Goal: Check status: Check status

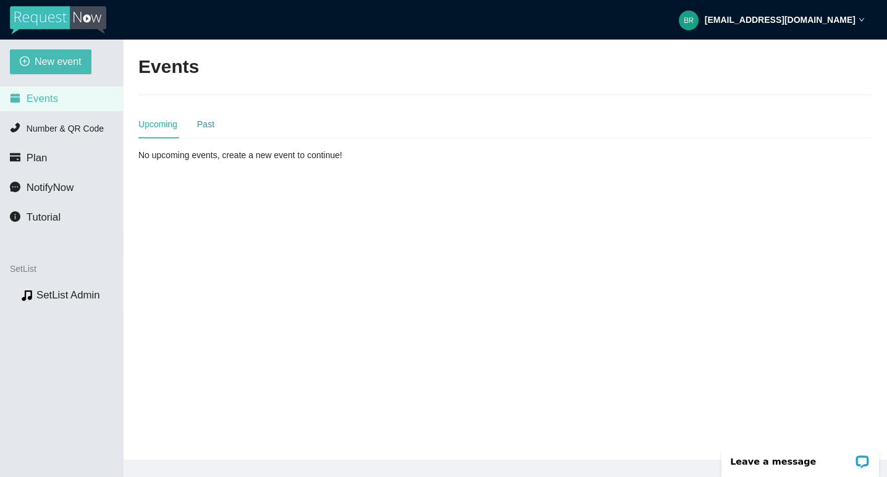
click at [214, 126] on div "Past" at bounding box center [205, 124] width 17 height 14
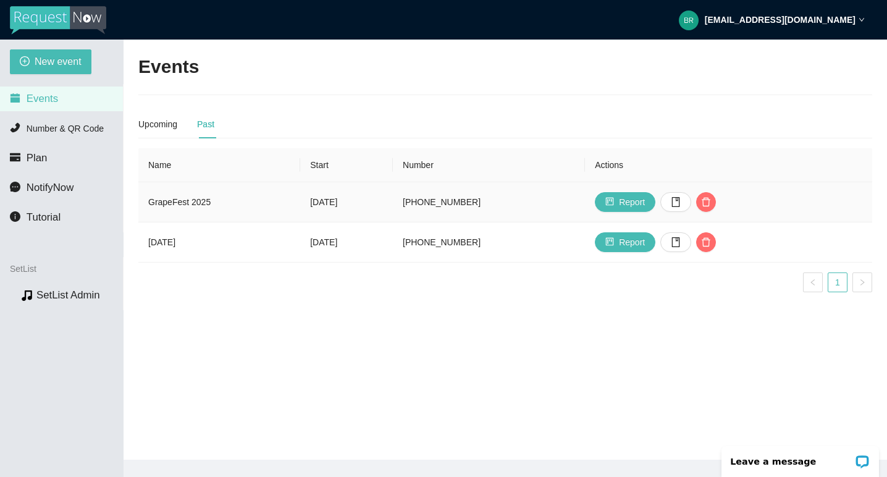
click at [364, 202] on td "[DATE]" at bounding box center [346, 202] width 93 height 40
click at [645, 203] on span "Report" at bounding box center [632, 202] width 26 height 14
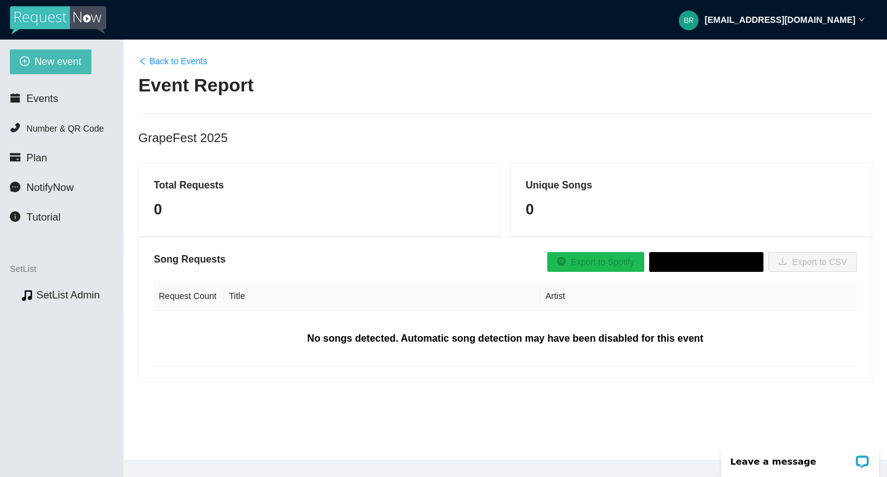
click at [148, 59] on link "Back to Events" at bounding box center [172, 61] width 69 height 14
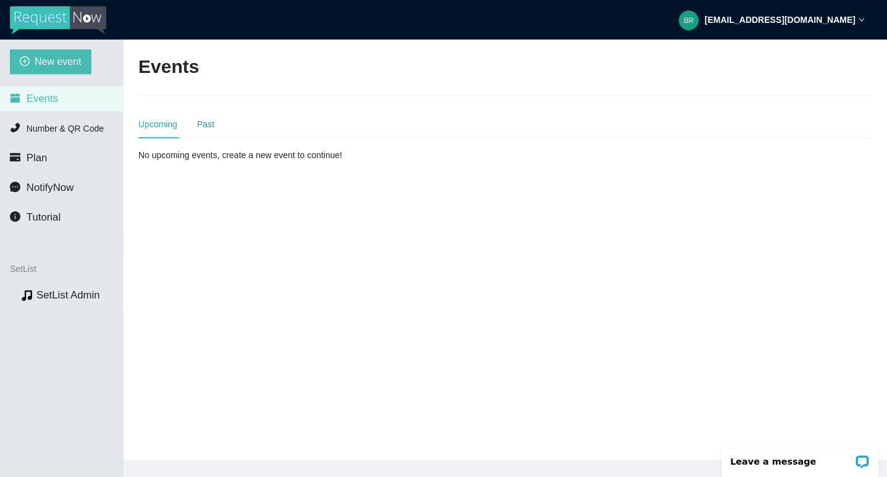
click at [203, 129] on div "Past" at bounding box center [205, 124] width 17 height 14
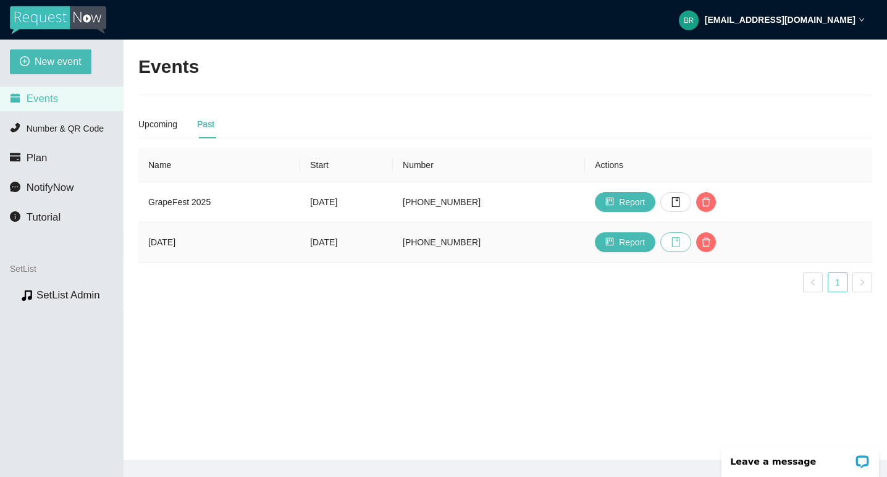
click at [680, 240] on icon "book" at bounding box center [676, 242] width 8 height 10
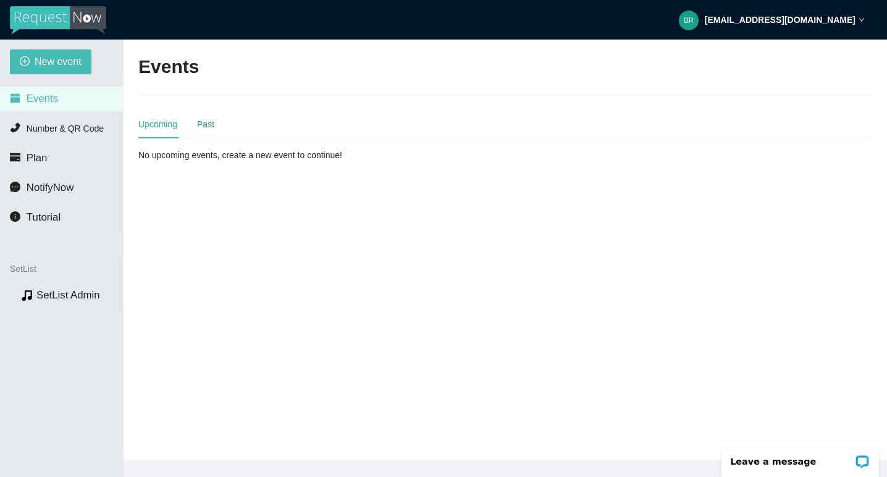
click at [212, 126] on div "Past" at bounding box center [205, 124] width 17 height 14
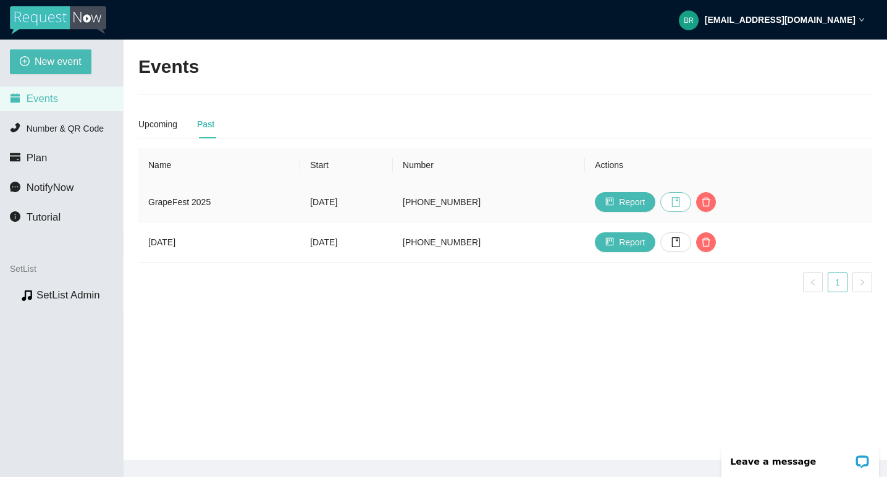
click at [681, 201] on icon "book" at bounding box center [676, 202] width 10 height 10
